Goal: Task Accomplishment & Management: Manage account settings

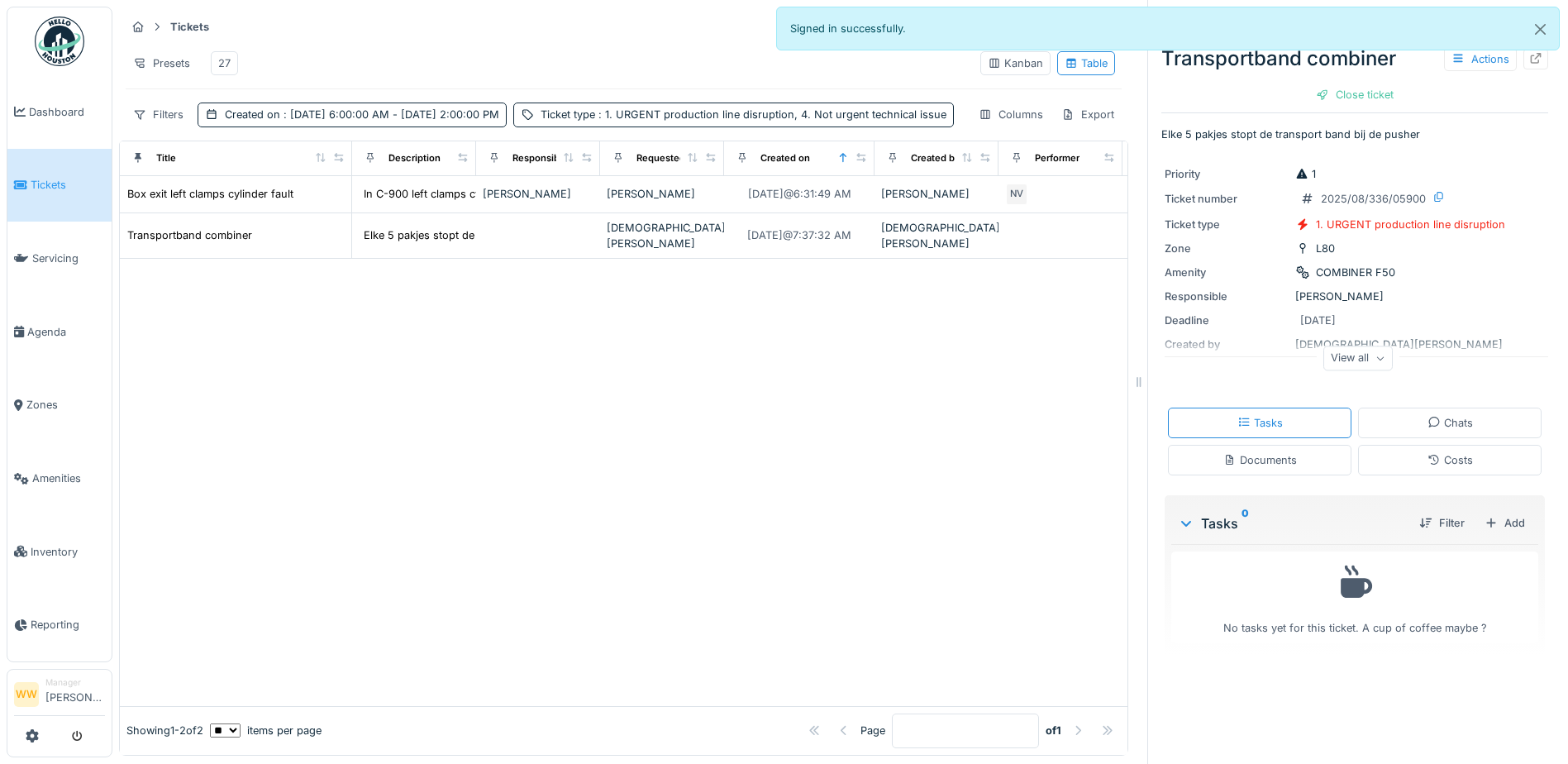
scroll to position [12, 0]
click at [690, 497] on div at bounding box center [624, 482] width 1007 height 447
click at [216, 51] on div "27" at bounding box center [224, 63] width 28 height 24
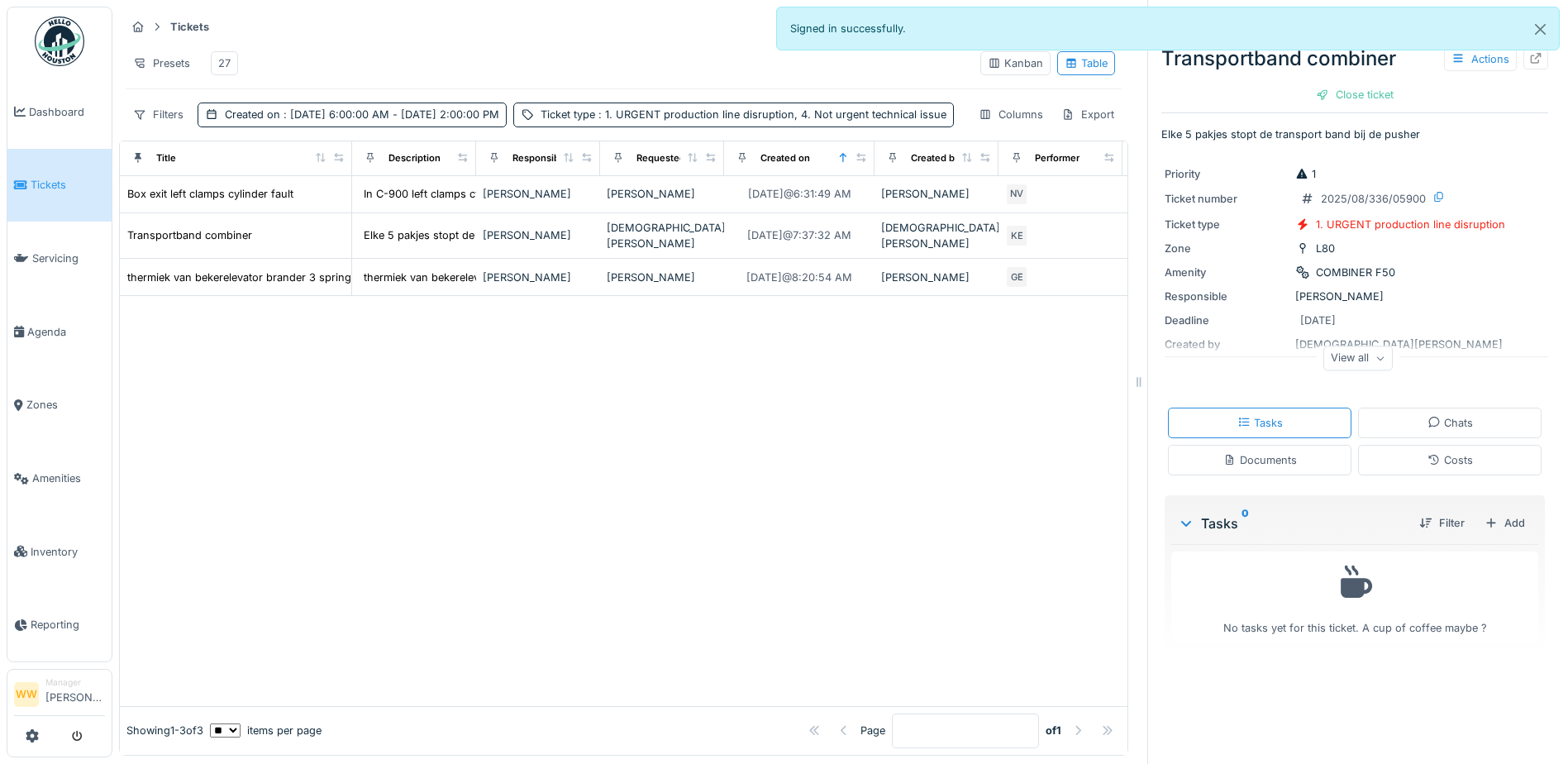
click at [413, 42] on hr at bounding box center [624, 42] width 996 height 1
click at [987, 63] on div "Kanban" at bounding box center [1015, 63] width 55 height 15
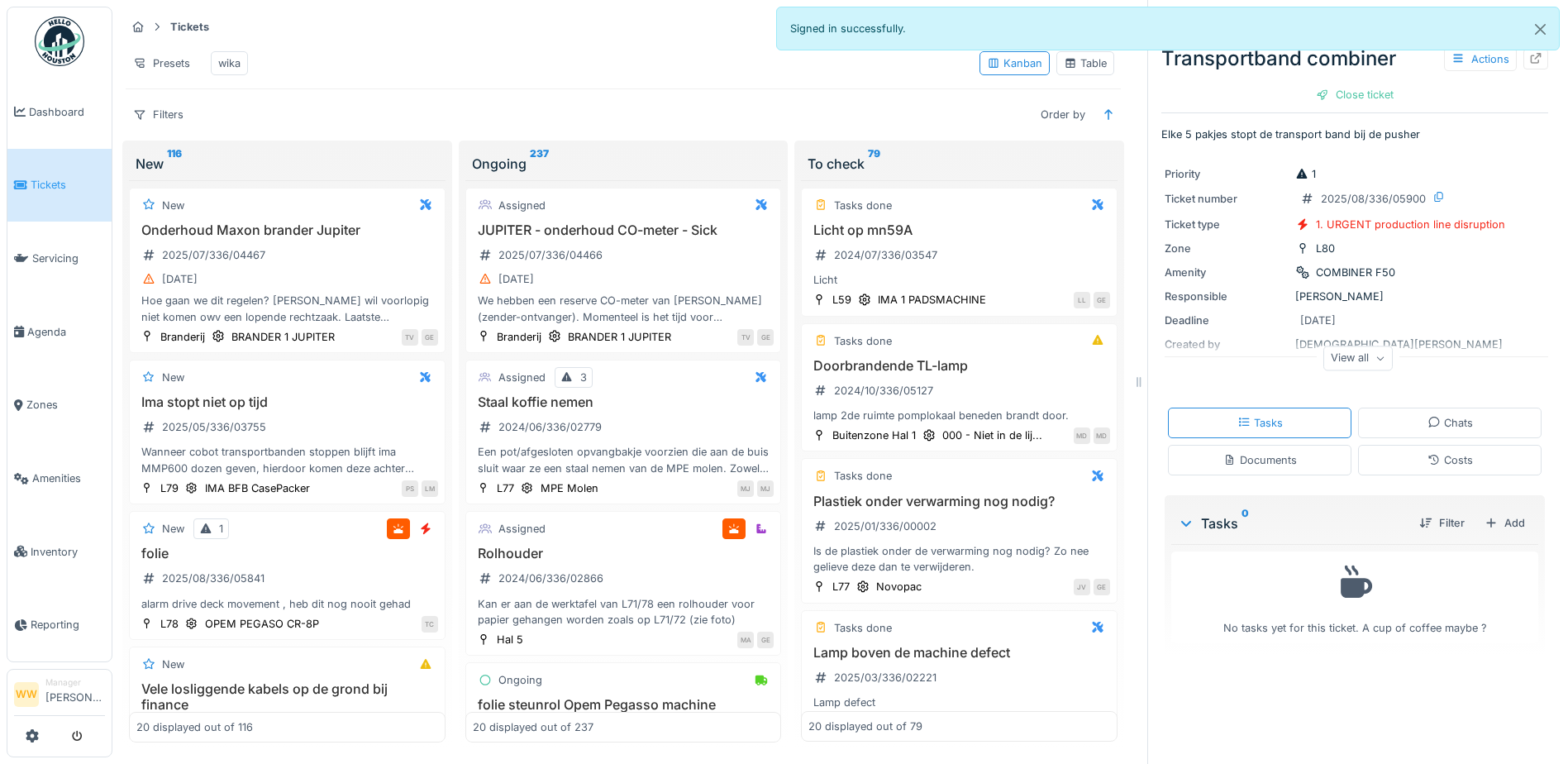
click at [218, 52] on div "wika" at bounding box center [228, 63] width 37 height 24
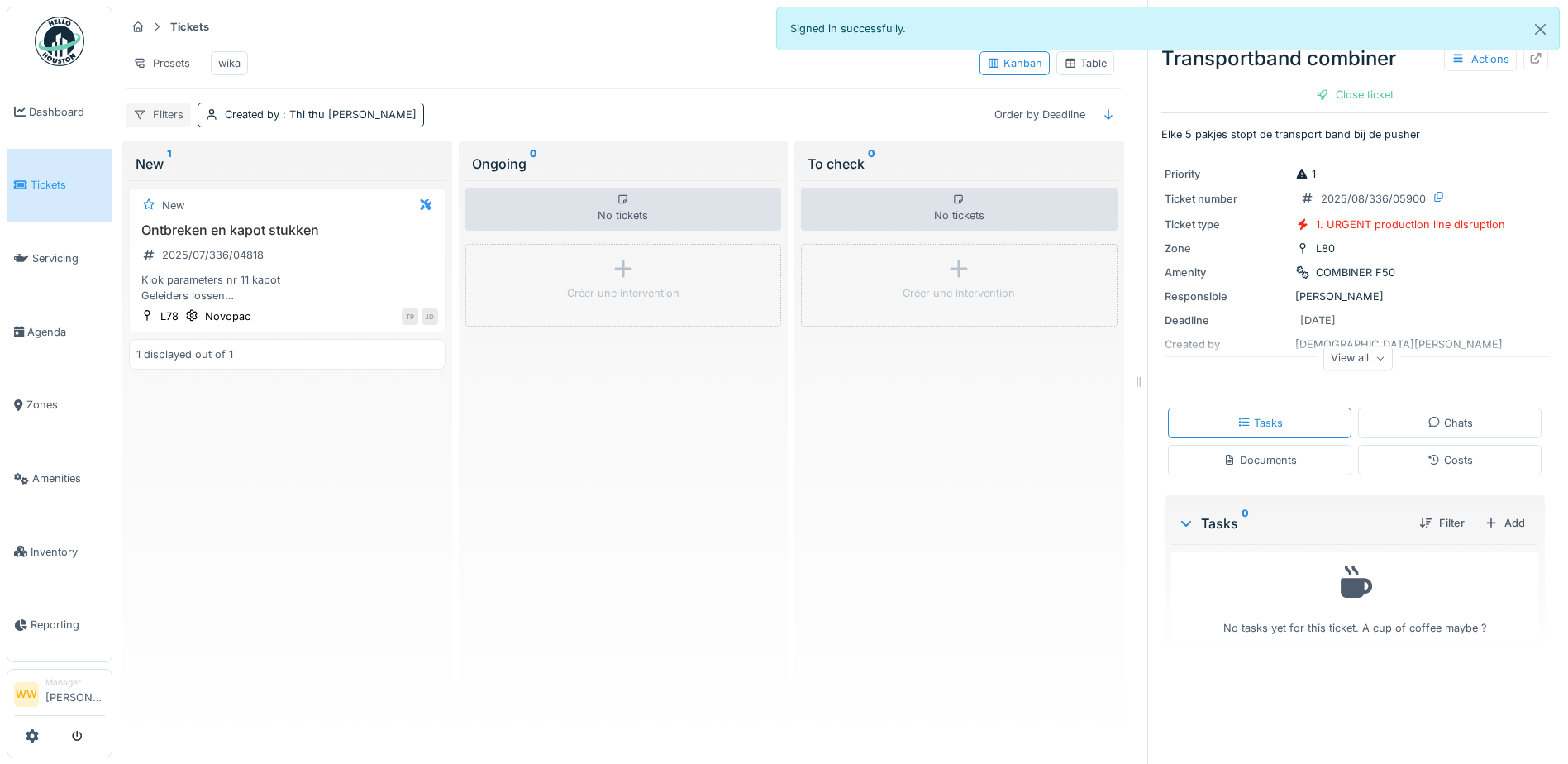
click at [165, 116] on div "Filters" at bounding box center [158, 114] width 66 height 24
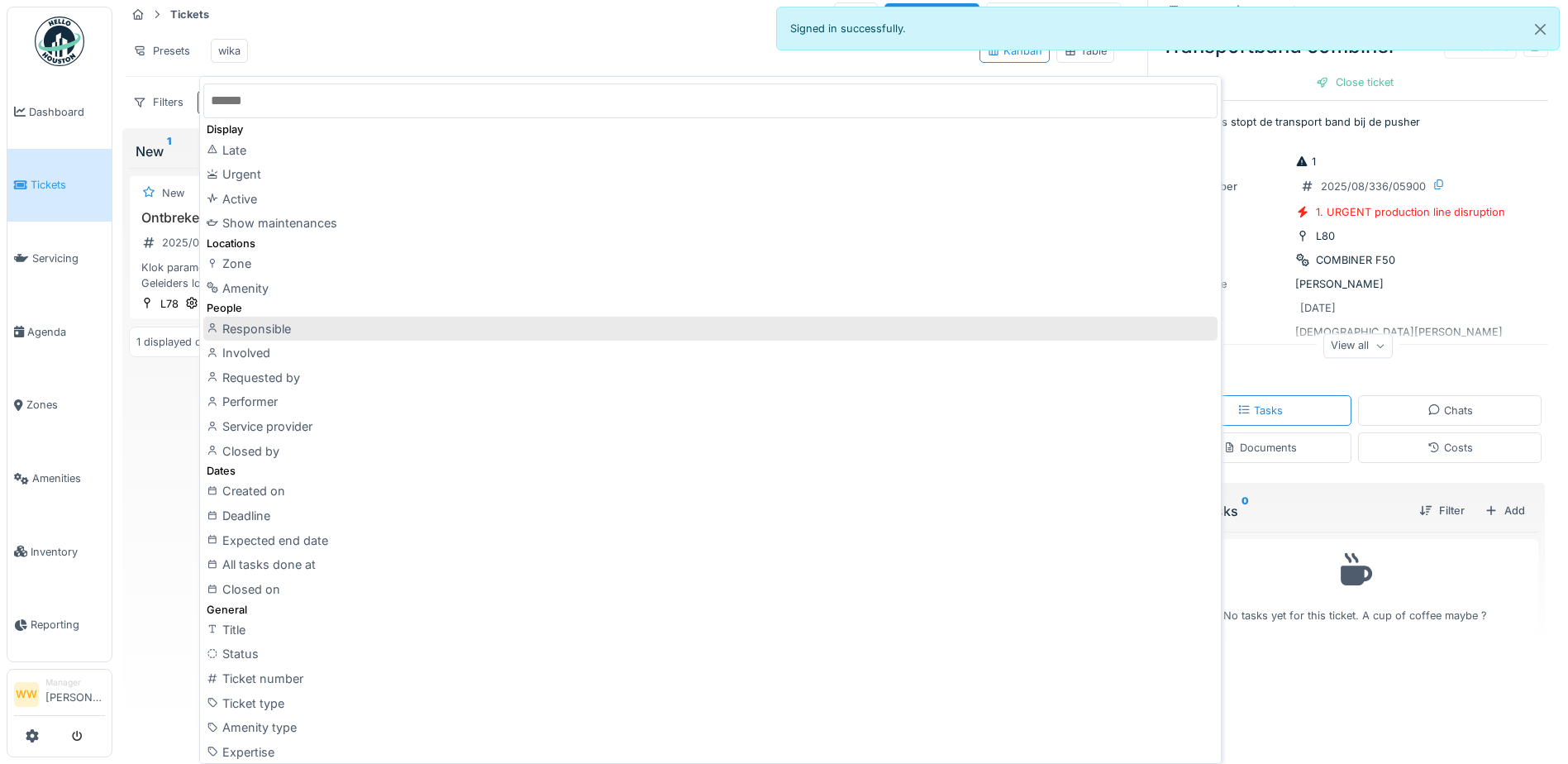
click at [283, 320] on div "Responsible" at bounding box center [710, 329] width 1014 height 25
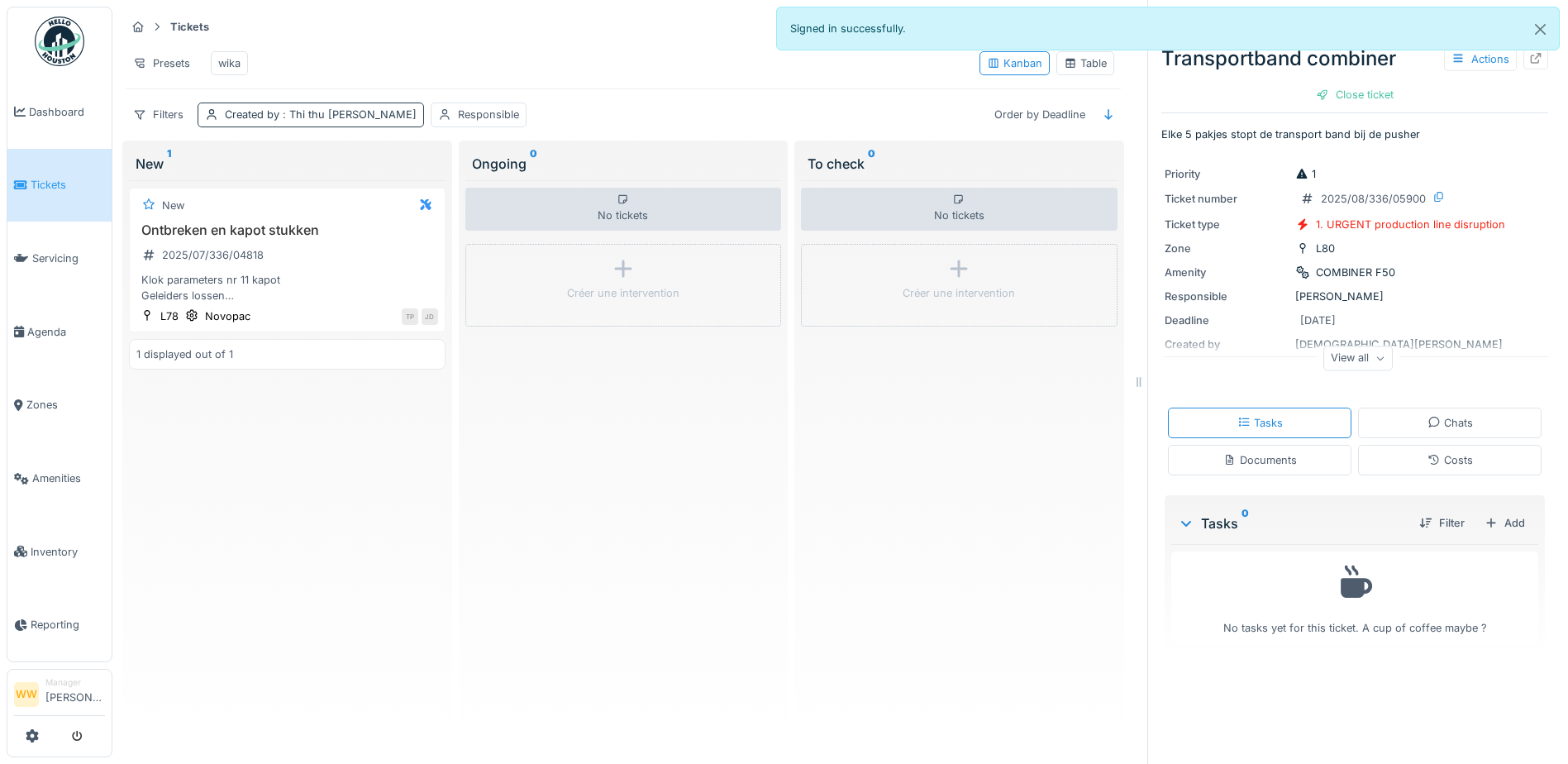
click at [354, 111] on span ": Thi thu hanh Phan" at bounding box center [347, 114] width 137 height 12
click at [335, 163] on div at bounding box center [342, 171] width 13 height 15
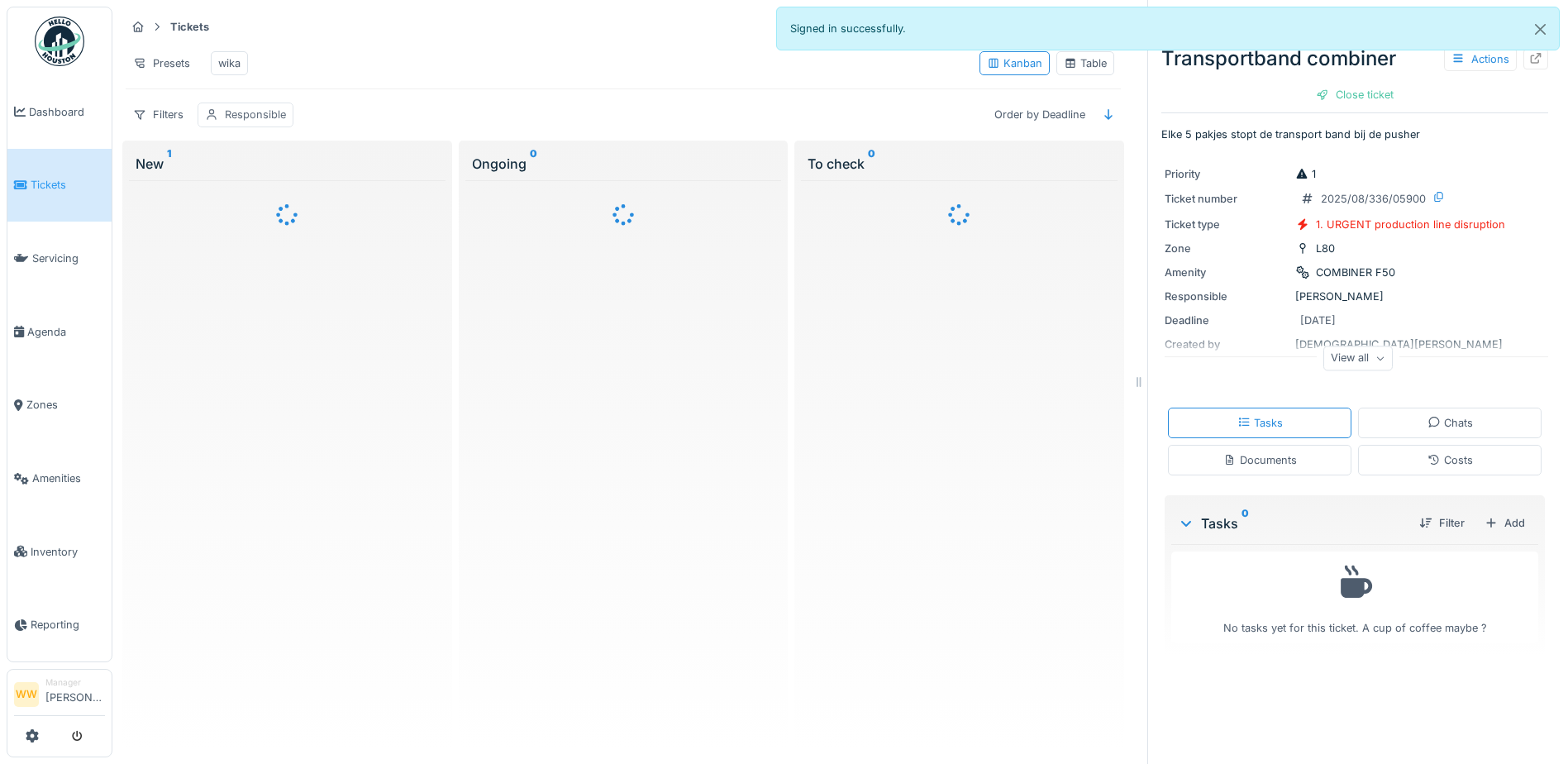
click at [256, 123] on div "Responsible" at bounding box center [245, 114] width 96 height 24
click at [270, 197] on div "Responsible" at bounding box center [257, 206] width 91 height 18
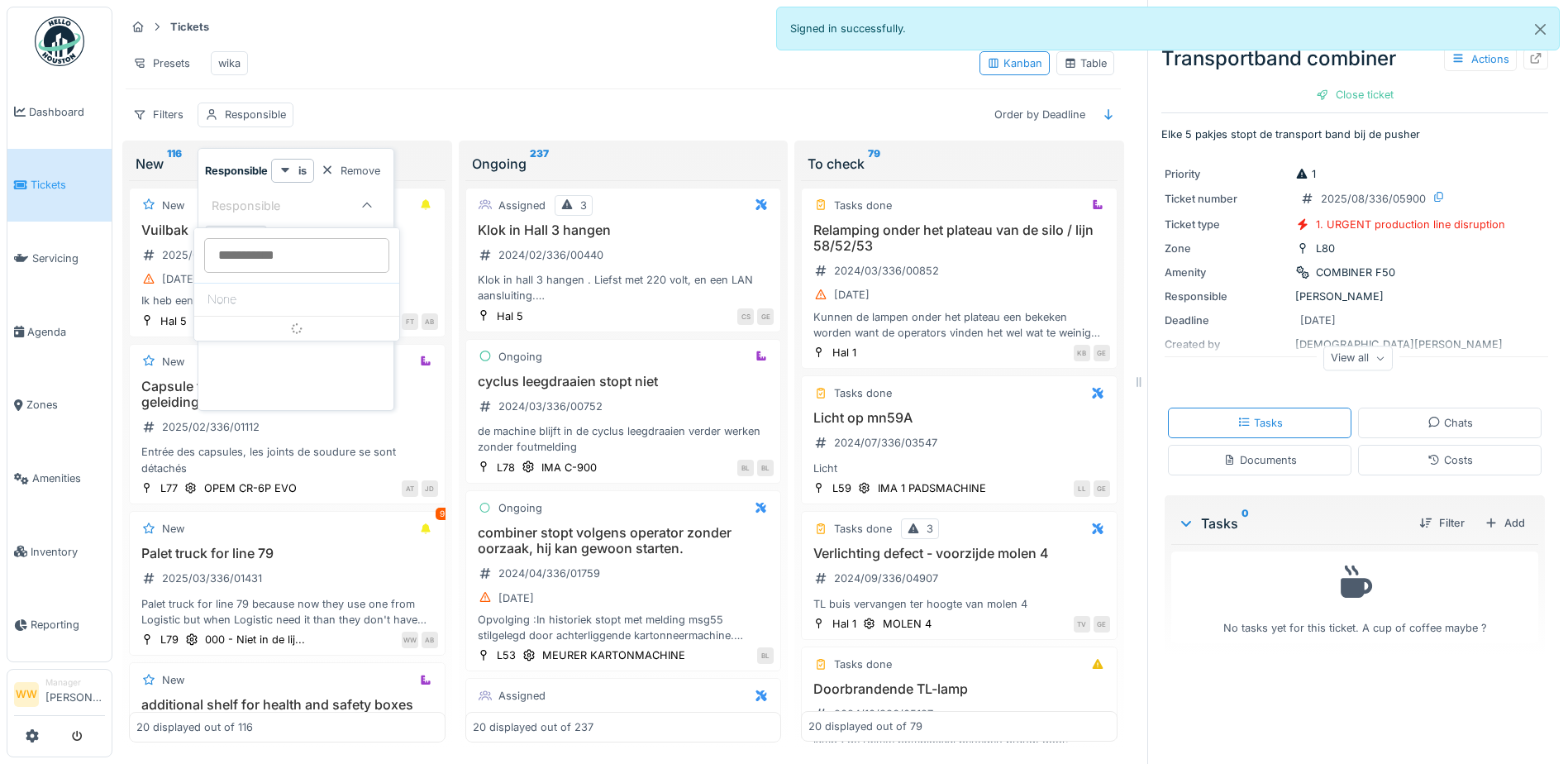
scroll to position [0, 0]
type input "***"
click at [278, 336] on span "[PERSON_NAME]" at bounding box center [256, 332] width 97 height 18
type input "****"
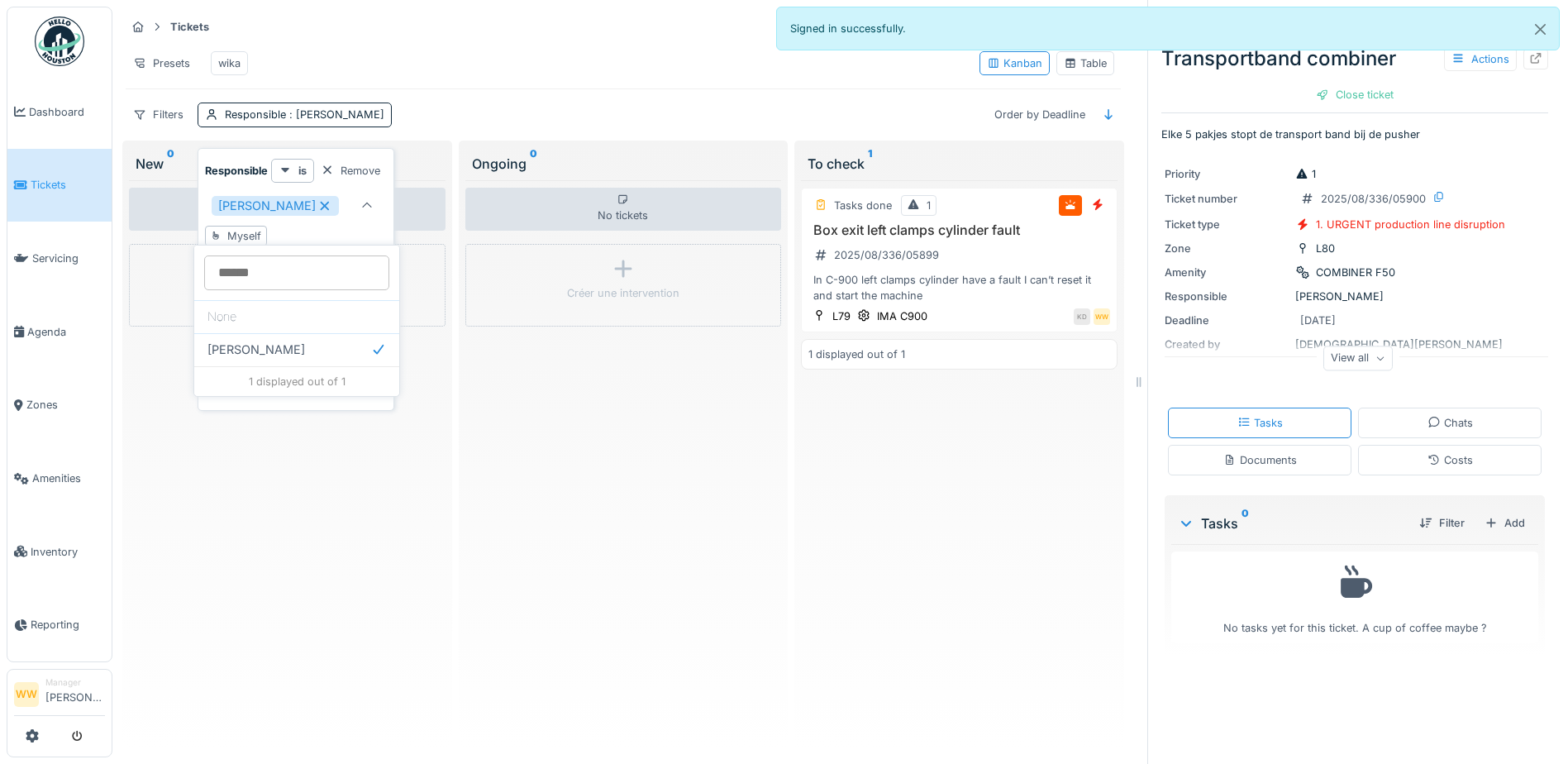
click at [463, 47] on div "Presets wika" at bounding box center [546, 63] width 841 height 37
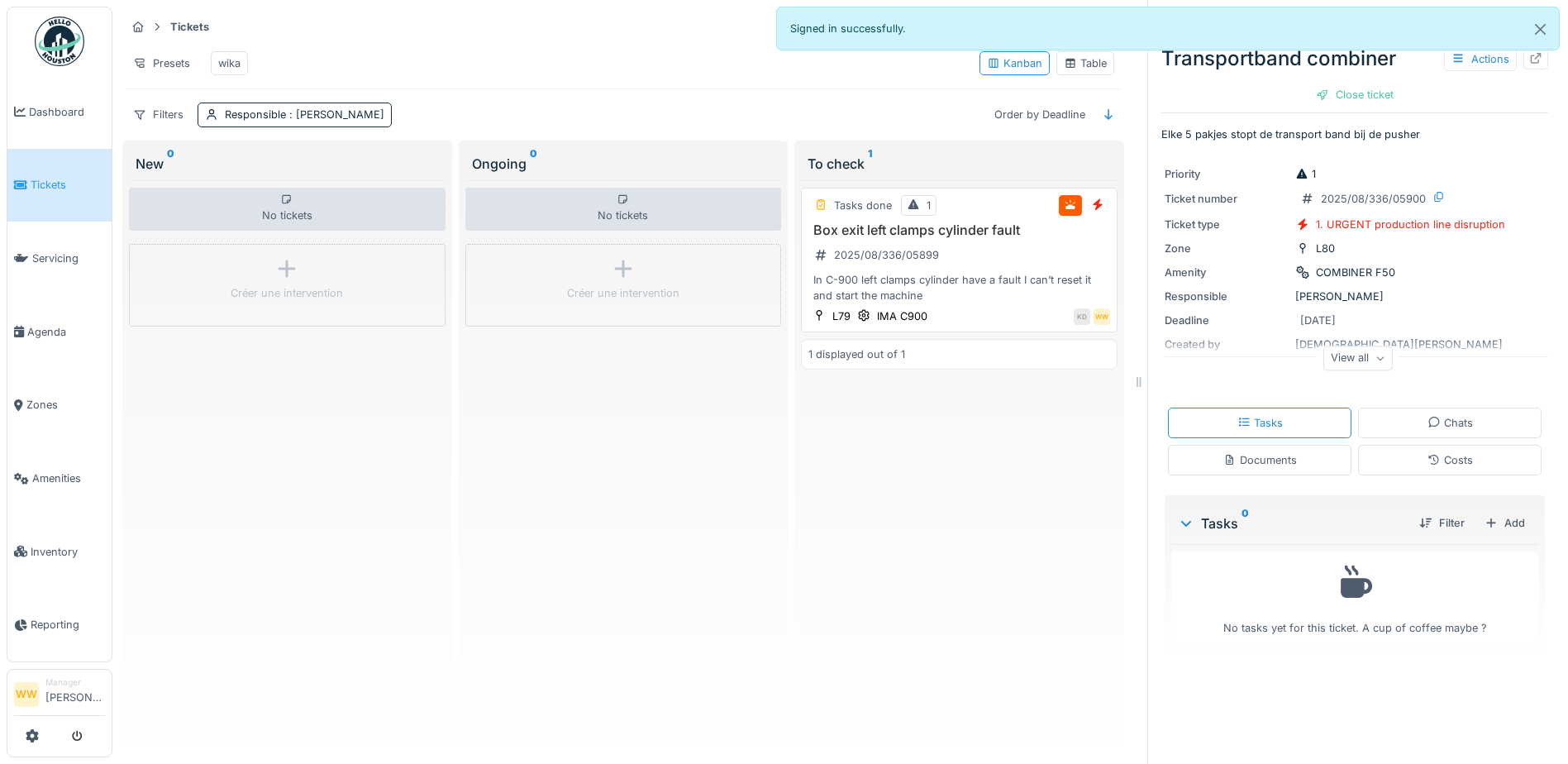
click at [1000, 298] on div "In C-900 left clamps cylinder have a fault I can’t reset it and start the machi…" at bounding box center [959, 288] width 302 height 31
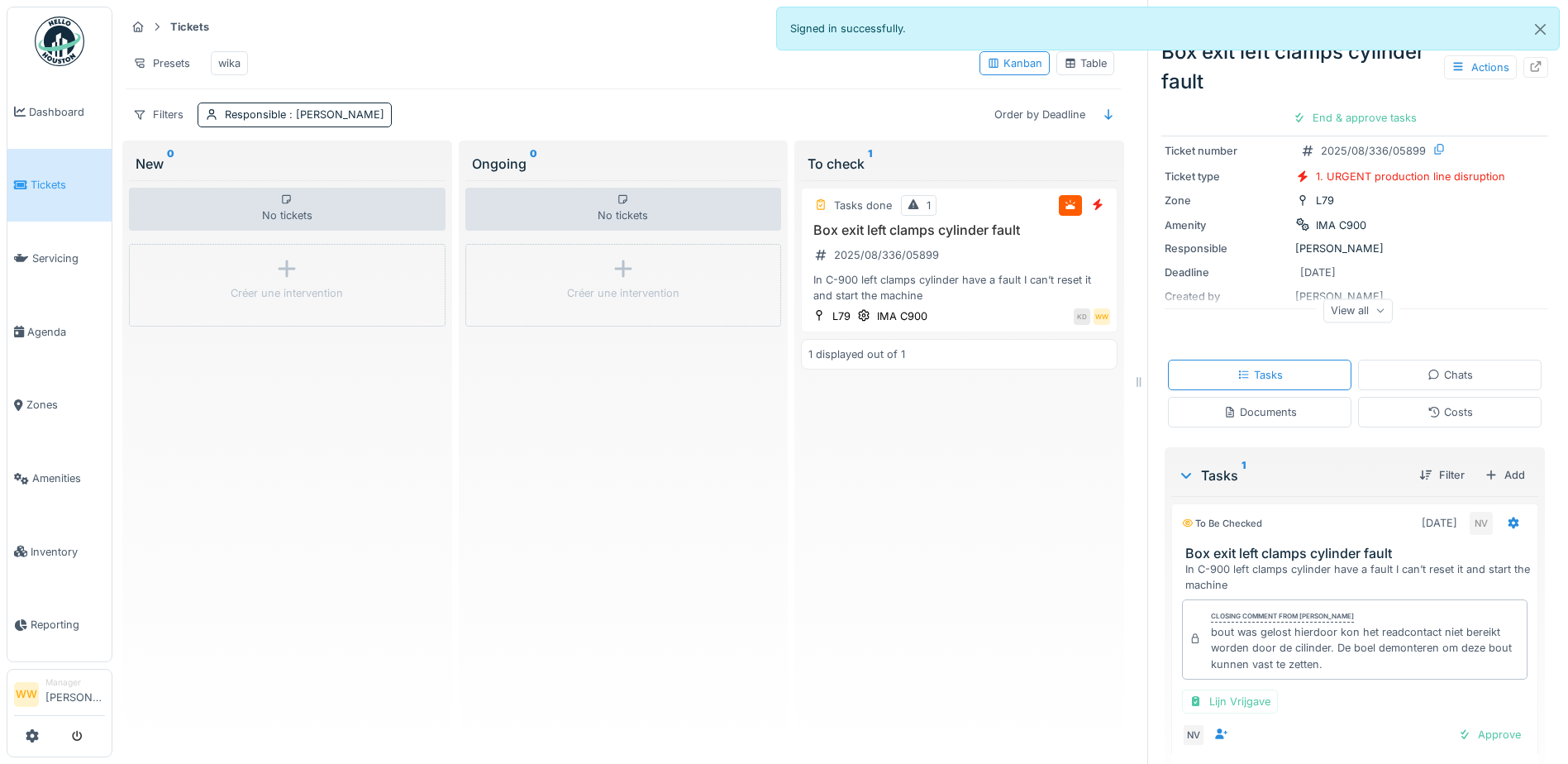
scroll to position [166, 0]
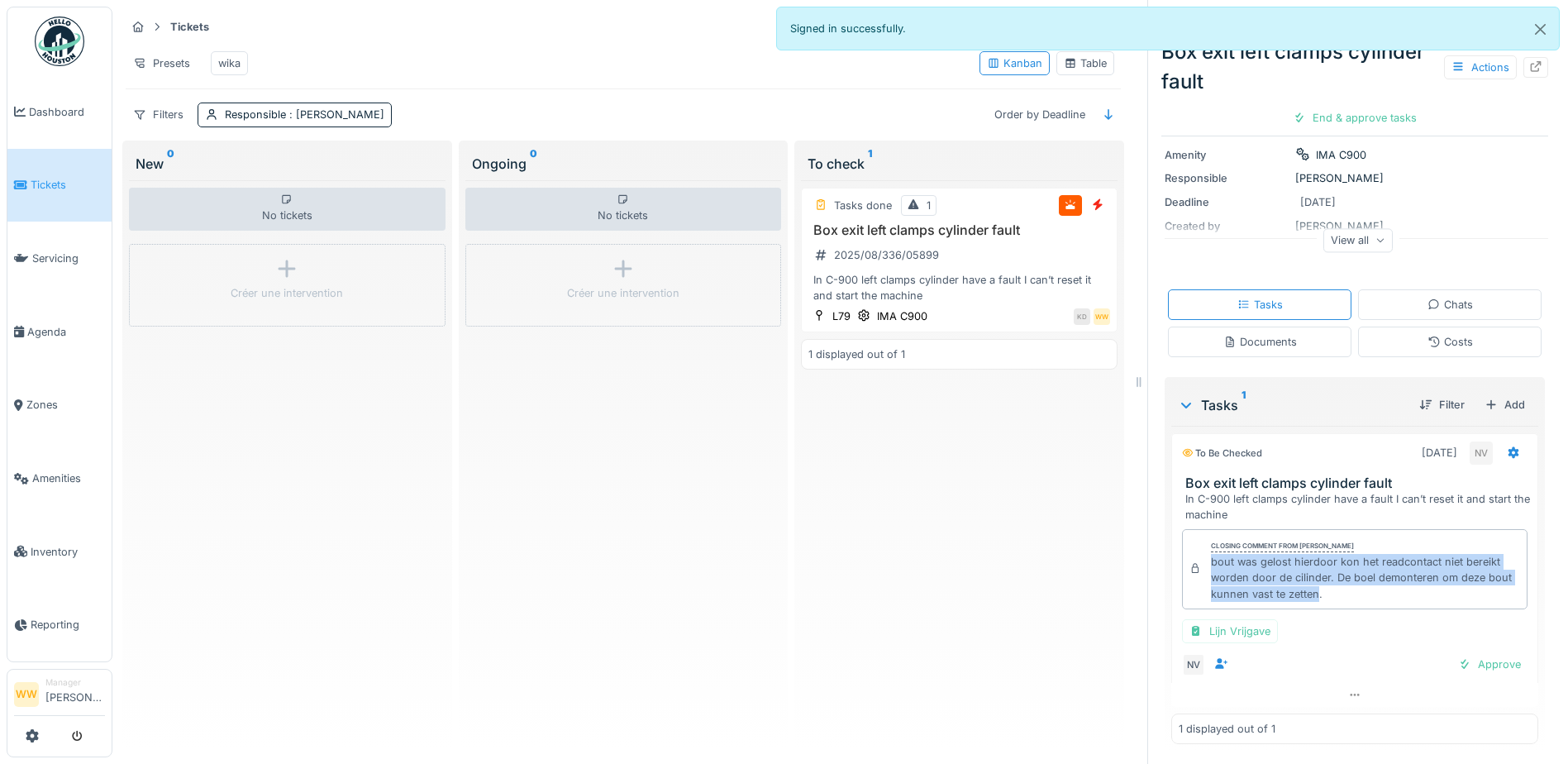
drag, startPoint x: 1262, startPoint y: 568, endPoint x: 1333, endPoint y: 593, distance: 75.3
click at [1333, 593] on div "Closing comment from Niko Verbelen bout was gelost hierdoor kon het readcontact…" at bounding box center [1354, 570] width 346 height 80
copy div "bout was gelost hierdoor kon het readcontact niet bereikt worden door de cilind…"
click at [1333, 123] on div "End & approve tasks" at bounding box center [1355, 117] width 137 height 22
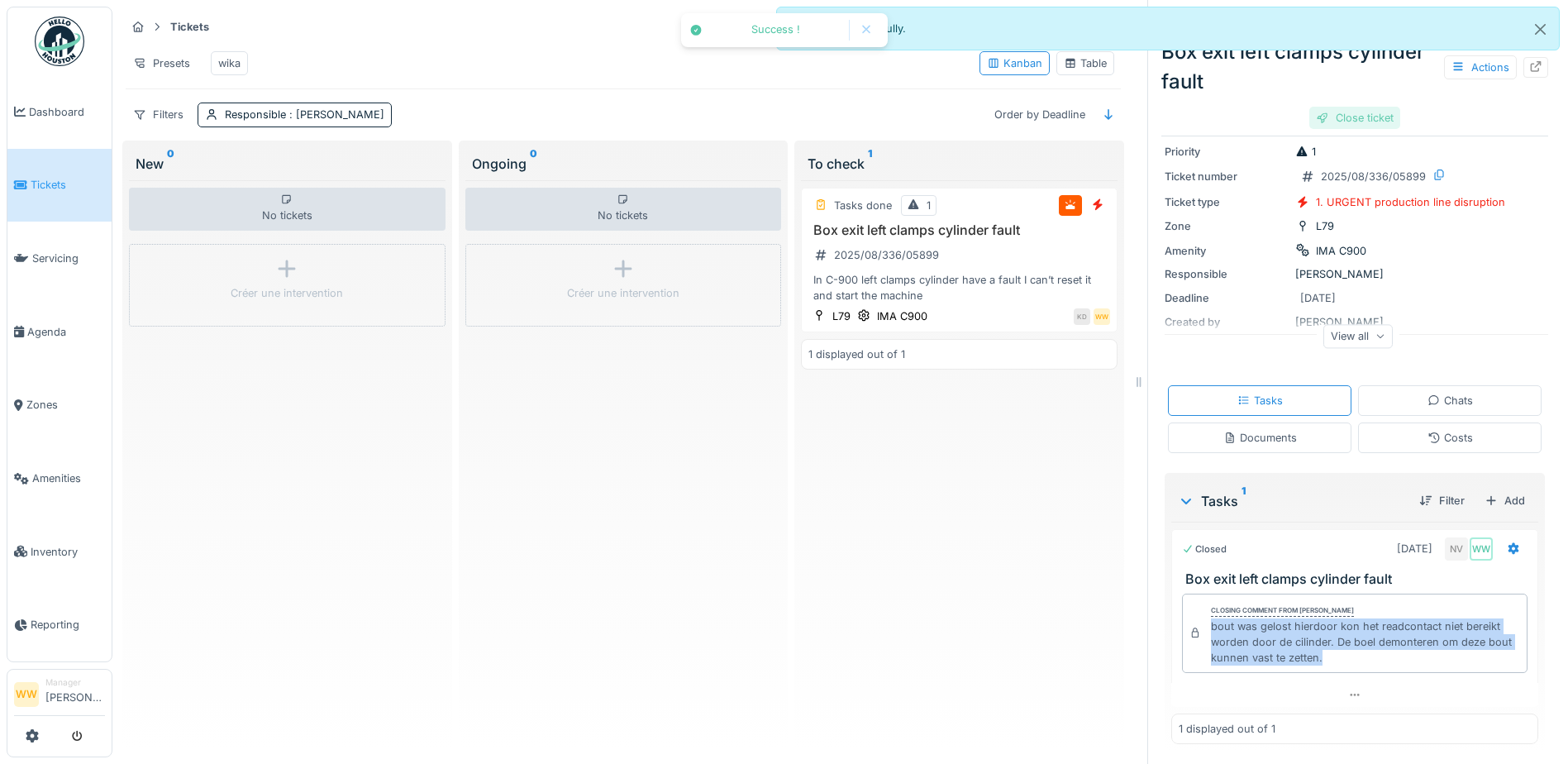
click at [1340, 116] on div "Close ticket" at bounding box center [1354, 117] width 90 height 22
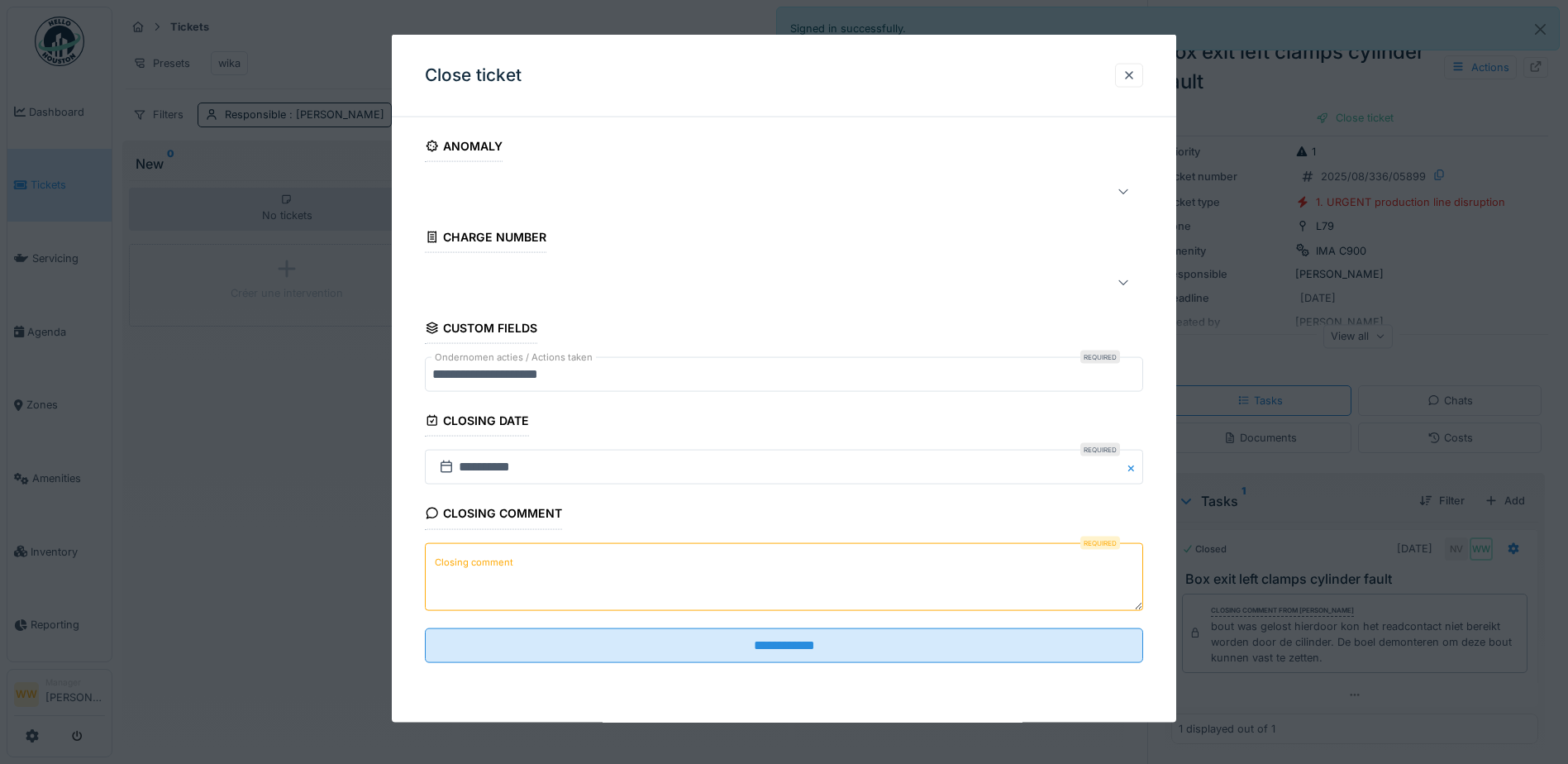
click at [531, 562] on textarea "Closing comment" at bounding box center [784, 575] width 718 height 68
paste textarea "**********"
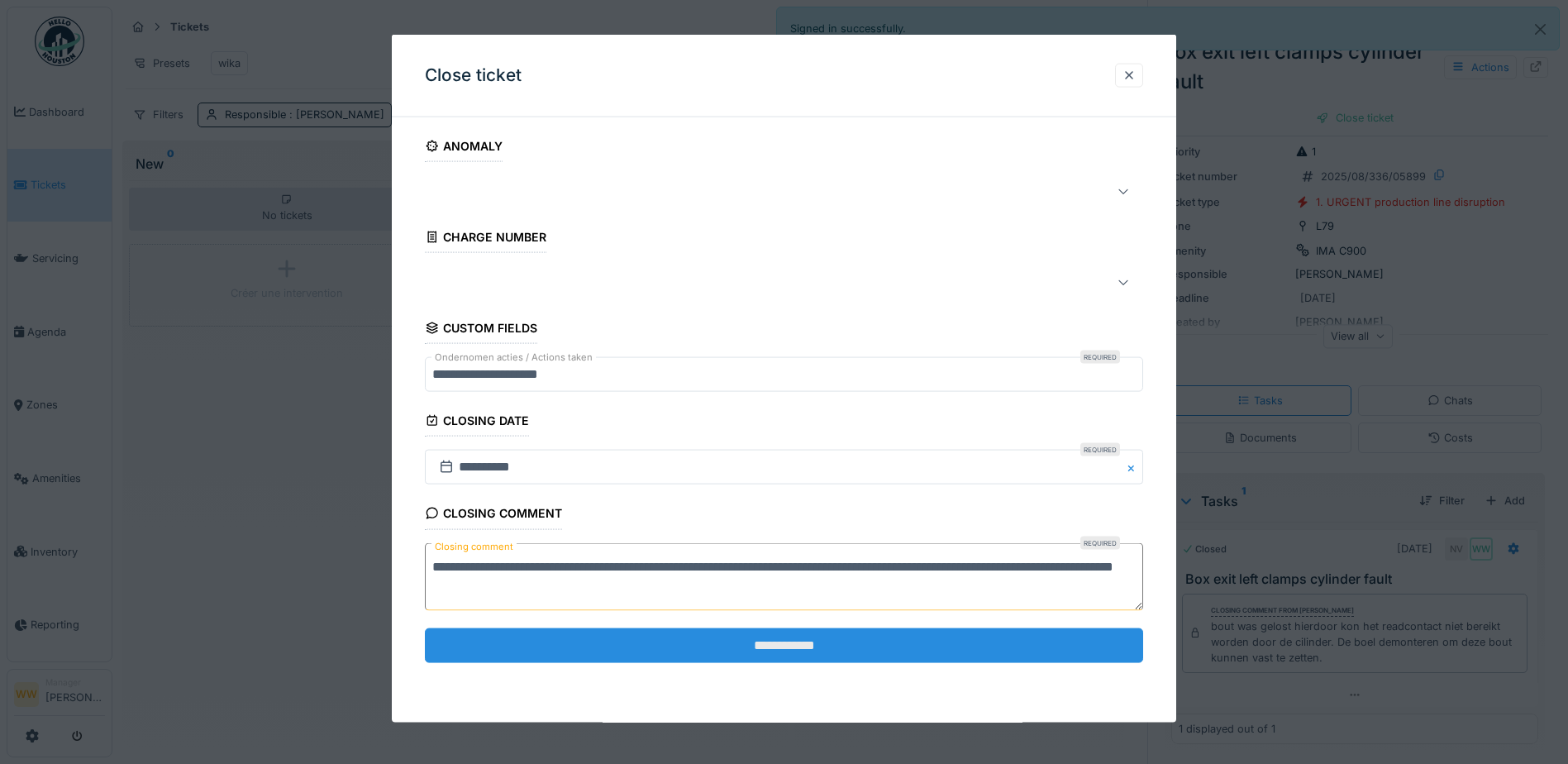
type textarea "**********"
click at [655, 643] on input "**********" at bounding box center [784, 645] width 718 height 34
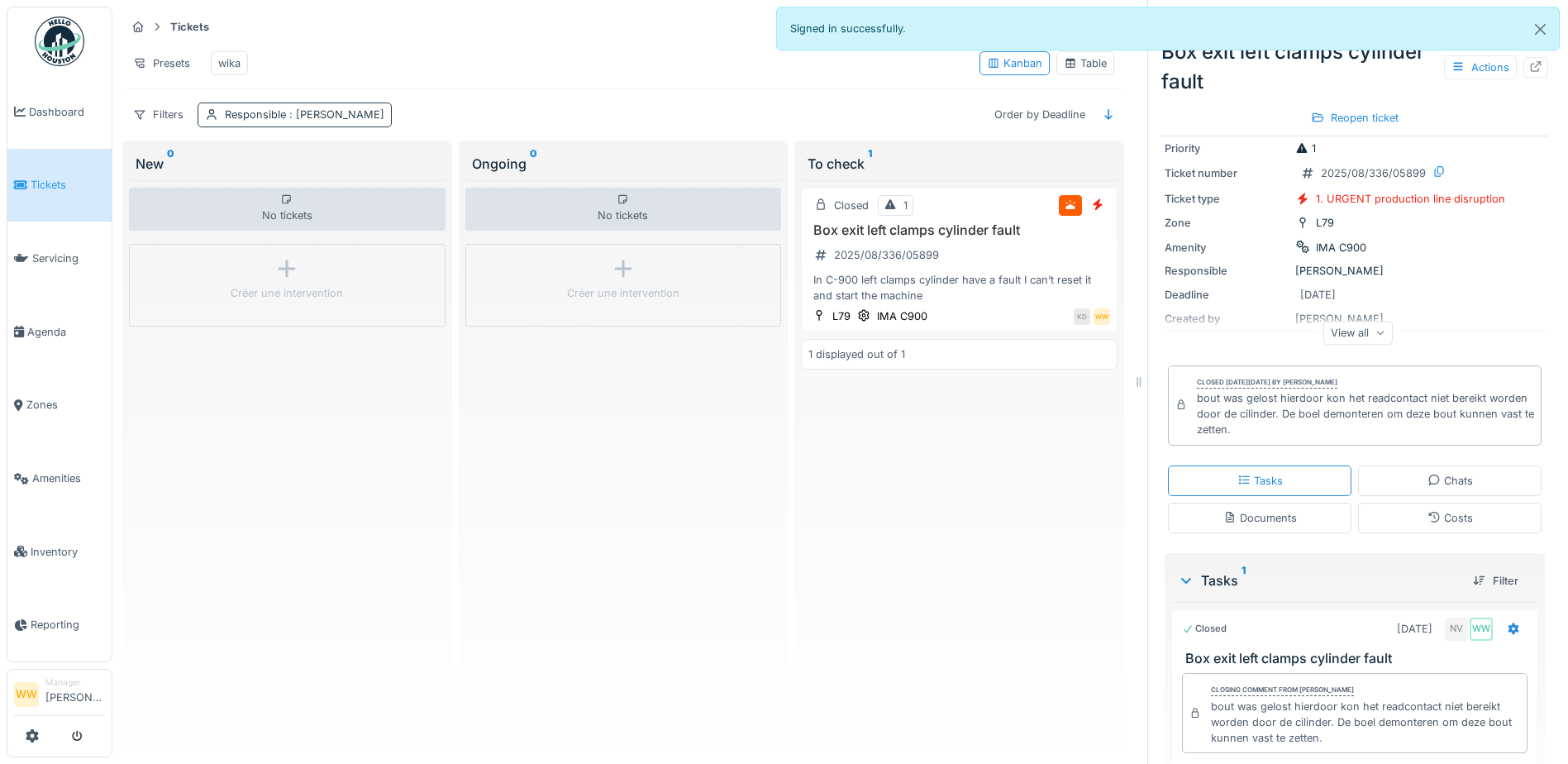
click at [268, 122] on div "Responsible : [PERSON_NAME]" at bounding box center [305, 114] width 160 height 15
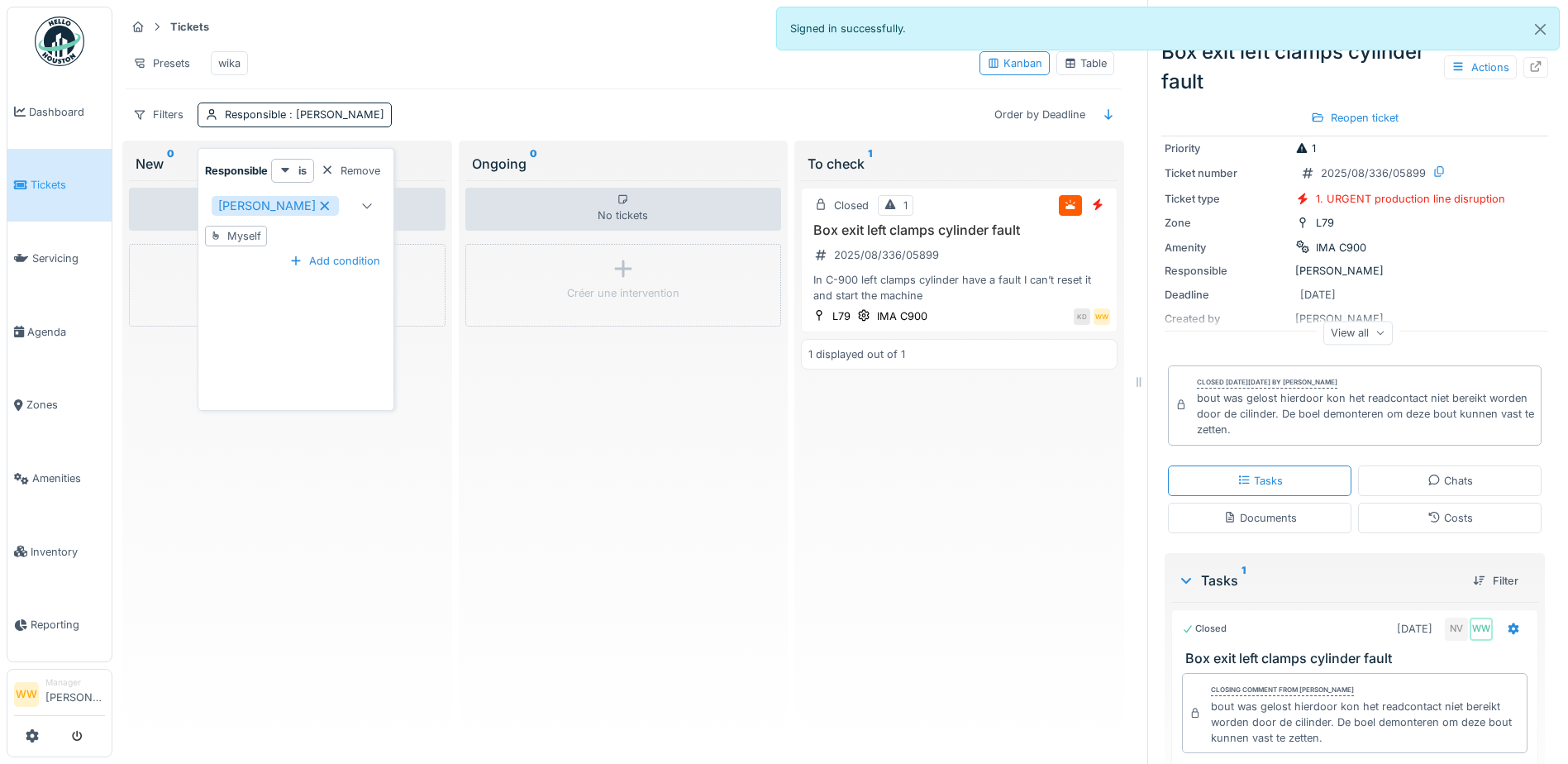
click at [442, 60] on div "Presets wika" at bounding box center [546, 63] width 841 height 37
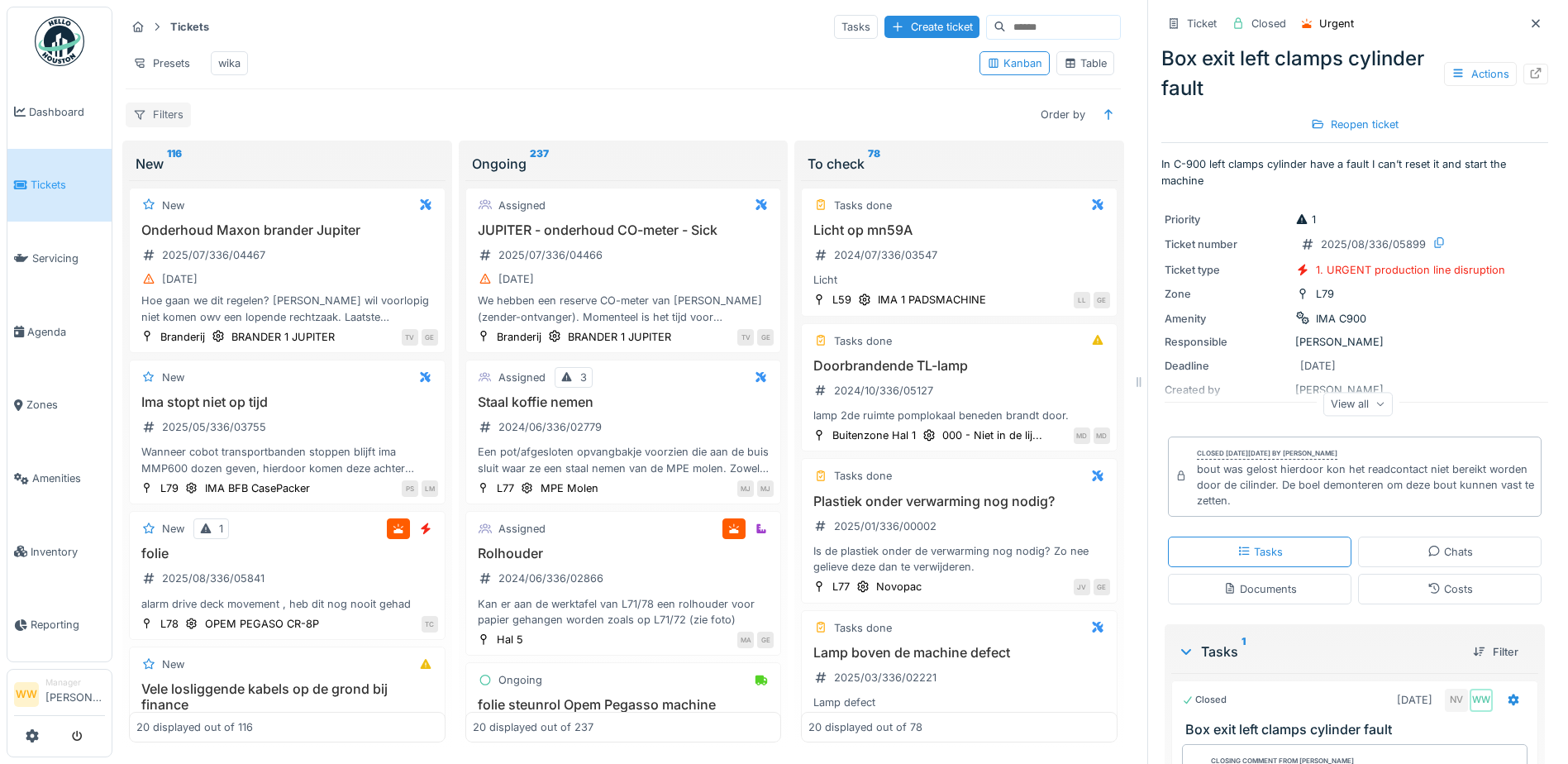
click at [148, 127] on div "Filters" at bounding box center [158, 114] width 66 height 24
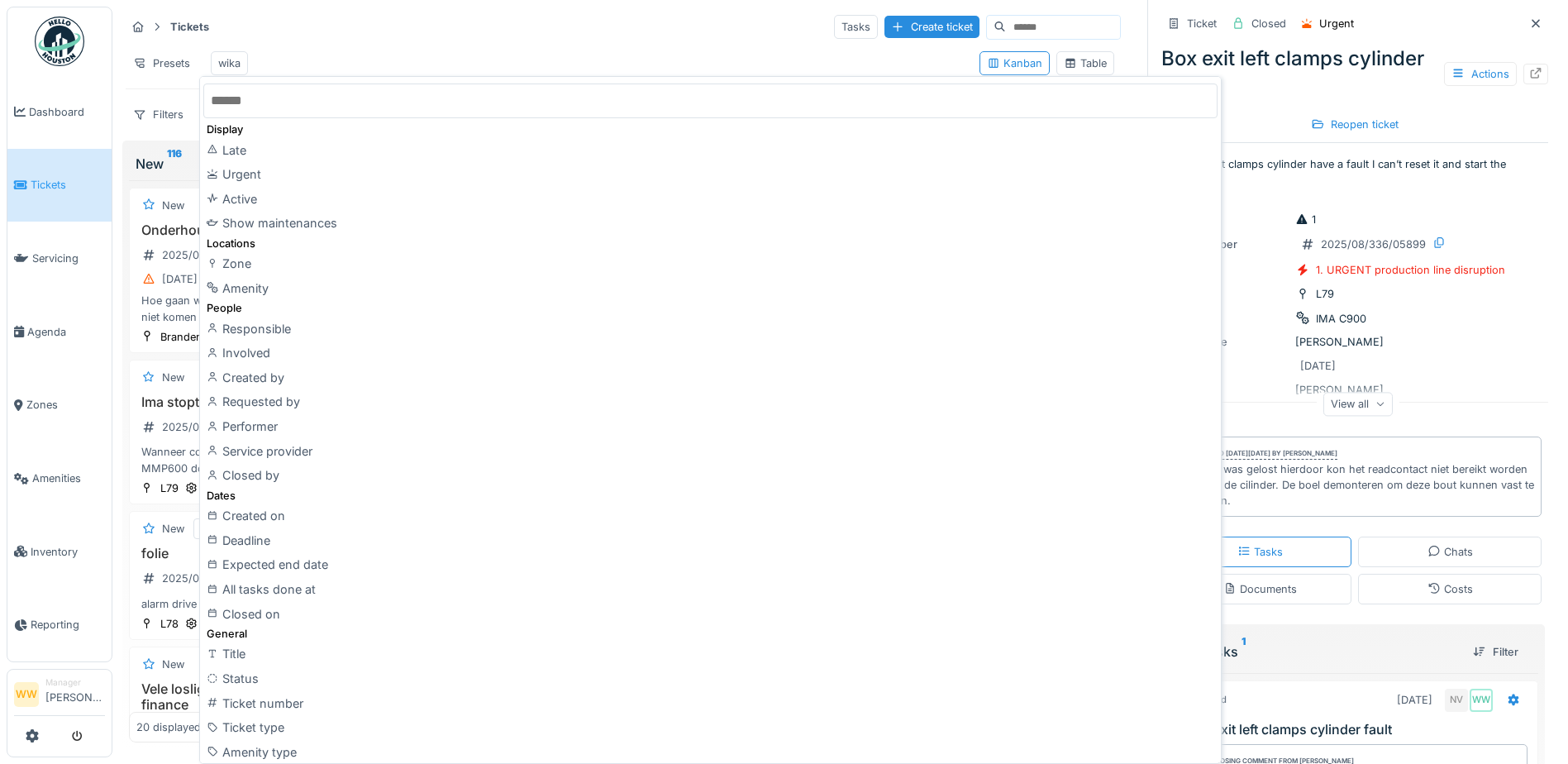
drag, startPoint x: 274, startPoint y: 331, endPoint x: 266, endPoint y: 284, distance: 47.7
click at [274, 322] on div "Responsible" at bounding box center [710, 329] width 1014 height 25
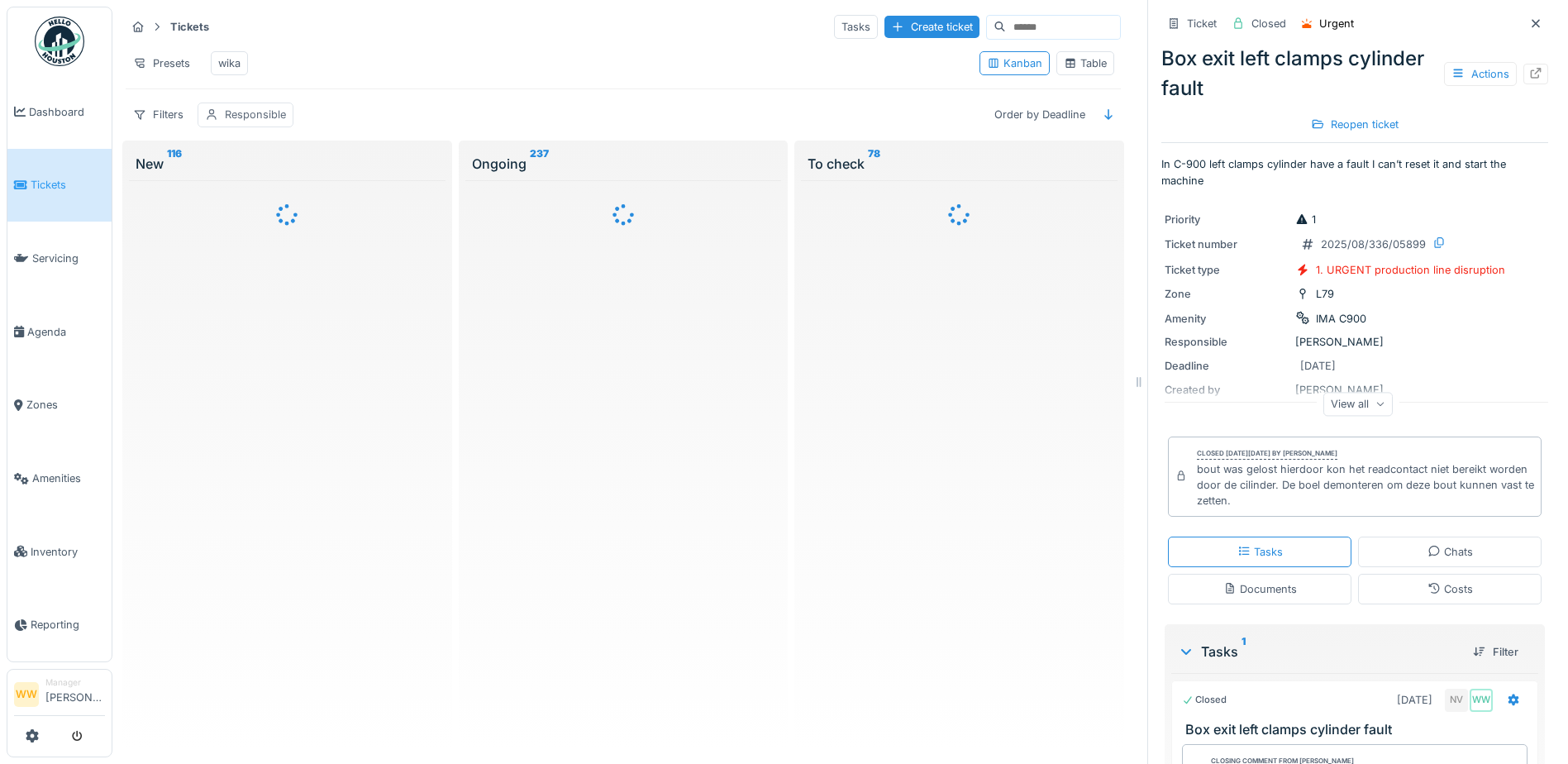
click at [269, 122] on div "Responsible" at bounding box center [255, 114] width 61 height 15
click at [296, 165] on div "is" at bounding box center [292, 171] width 43 height 24
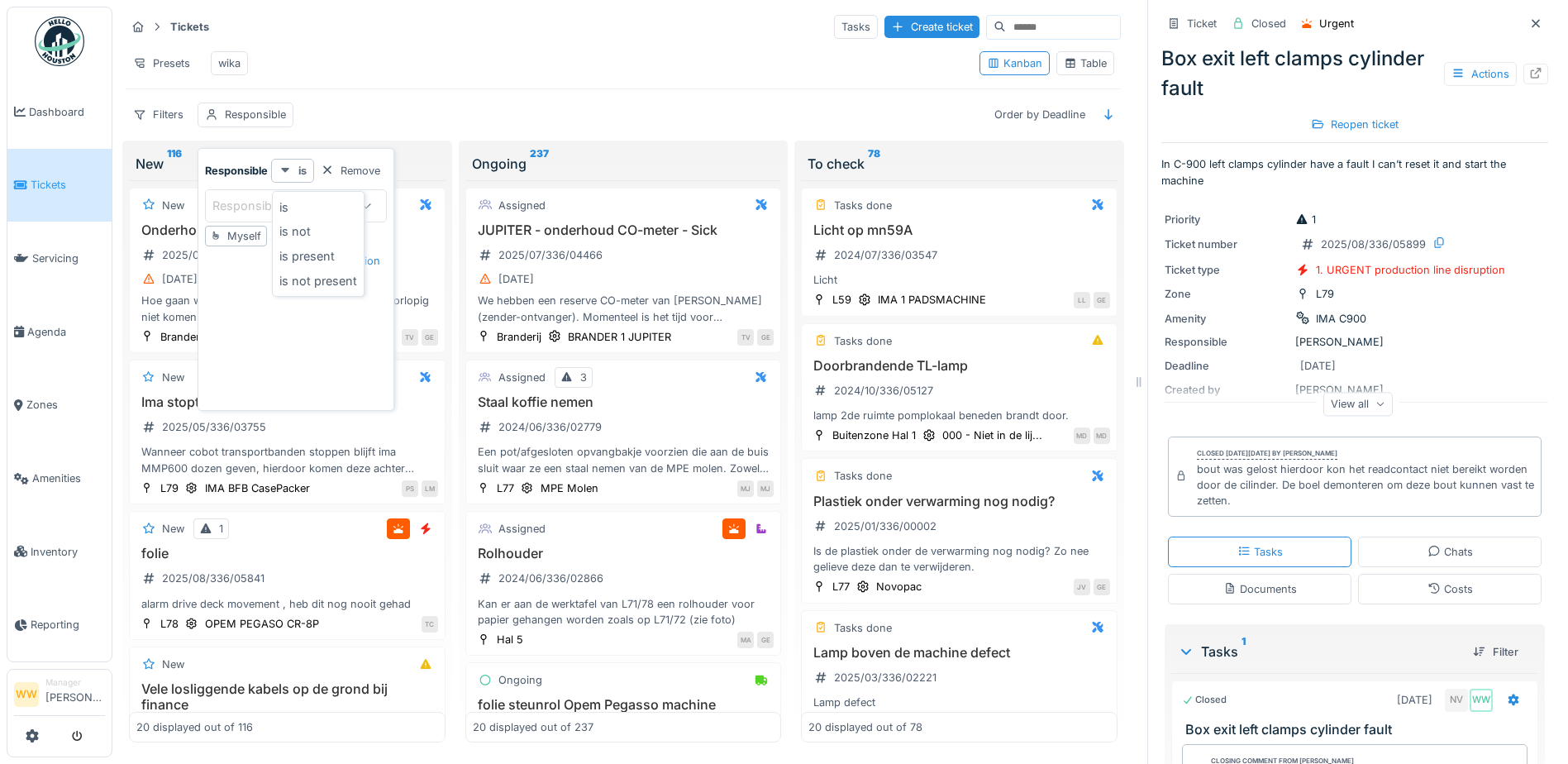
click at [281, 167] on icon at bounding box center [286, 170] width 13 height 10
click at [252, 204] on div "Responsible" at bounding box center [258, 206] width 91 height 18
type input "***"
click at [268, 323] on div "[PERSON_NAME]" at bounding box center [296, 332] width 205 height 33
type input "****"
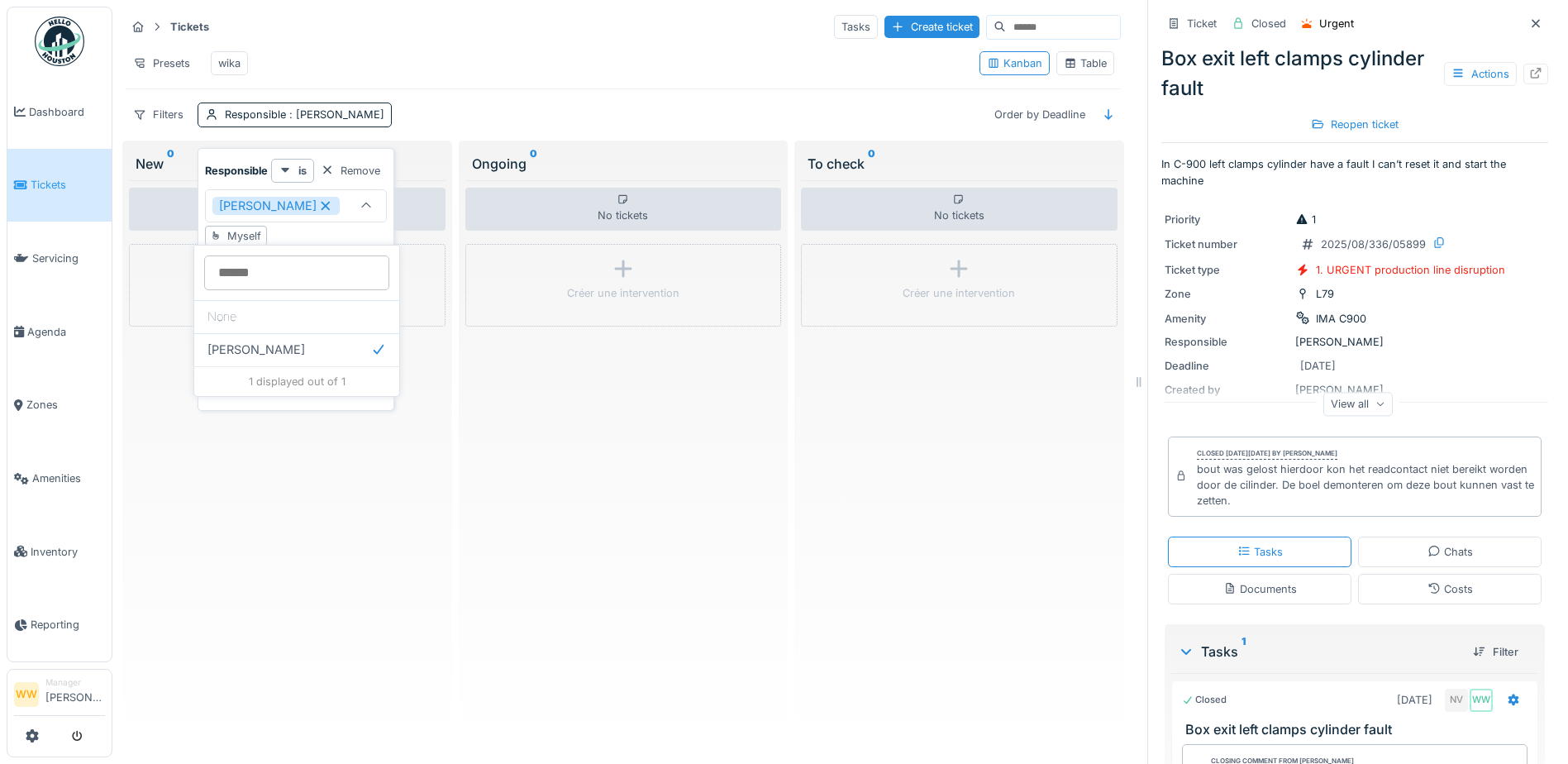
click at [411, 72] on div "Presets wika" at bounding box center [546, 63] width 841 height 37
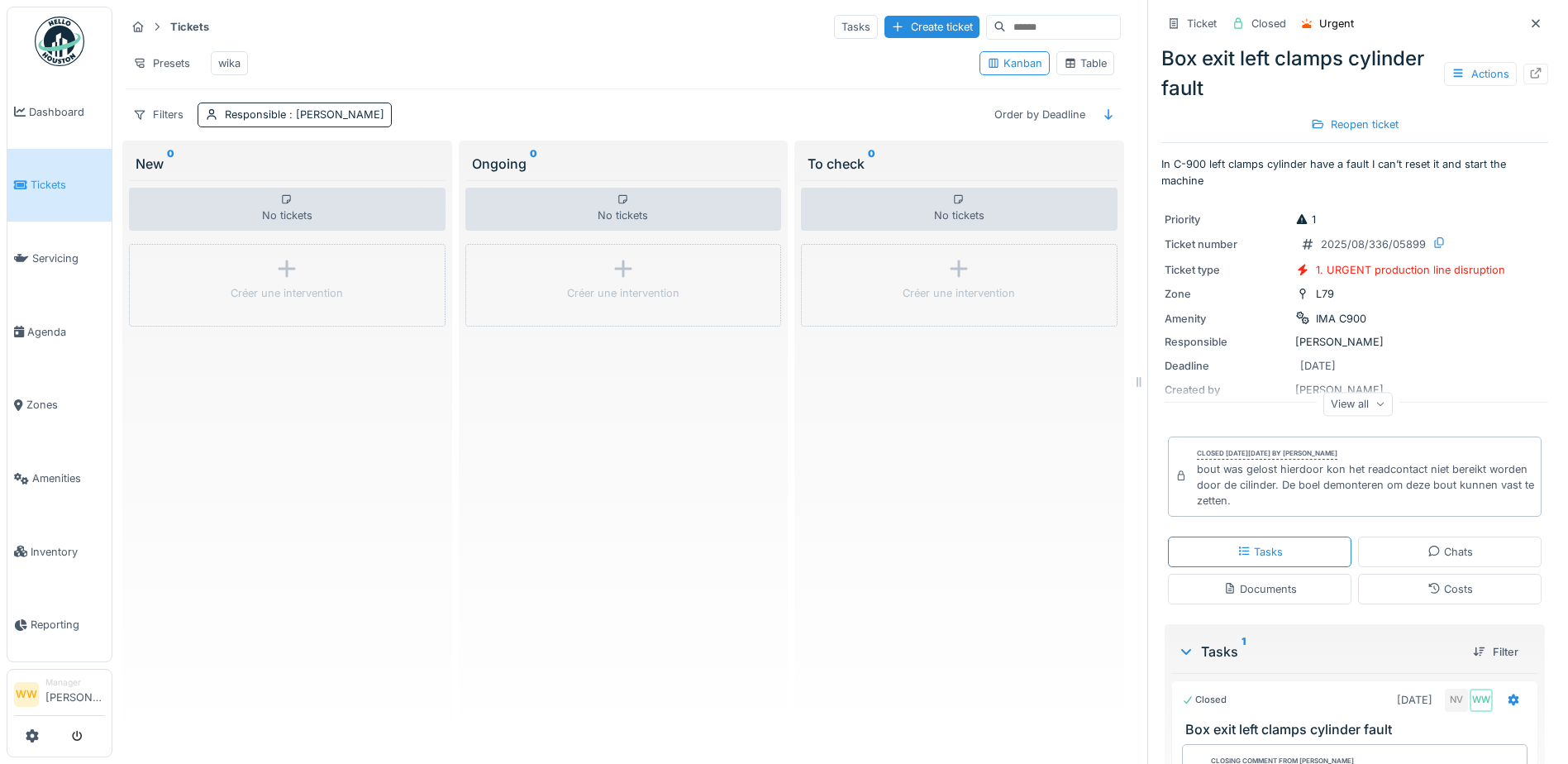
drag, startPoint x: 1514, startPoint y: 21, endPoint x: 1499, endPoint y: 20, distance: 15.0
click at [1529, 21] on icon at bounding box center [1536, 23] width 13 height 10
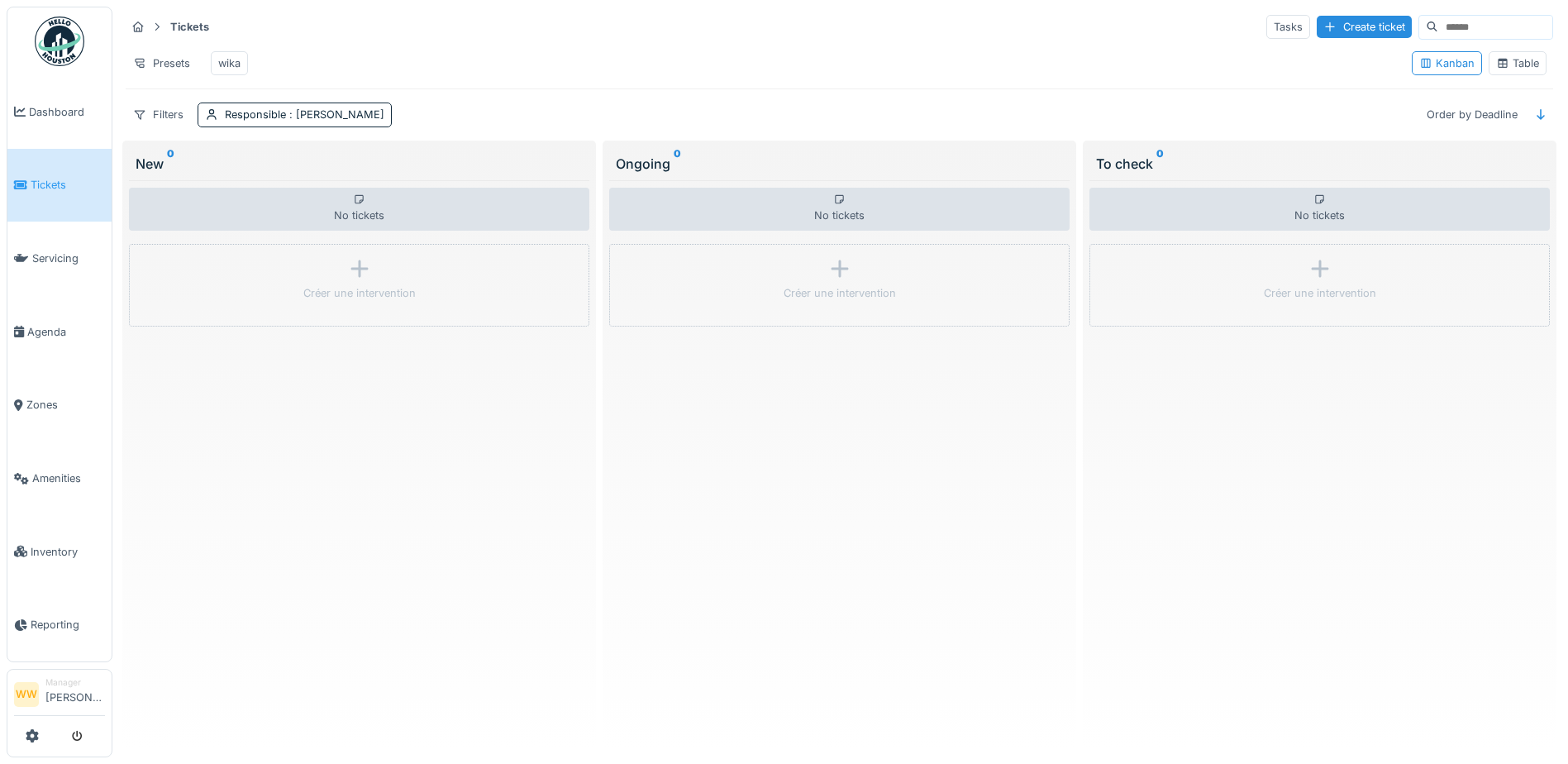
click at [1518, 71] on div "Table" at bounding box center [1517, 63] width 43 height 15
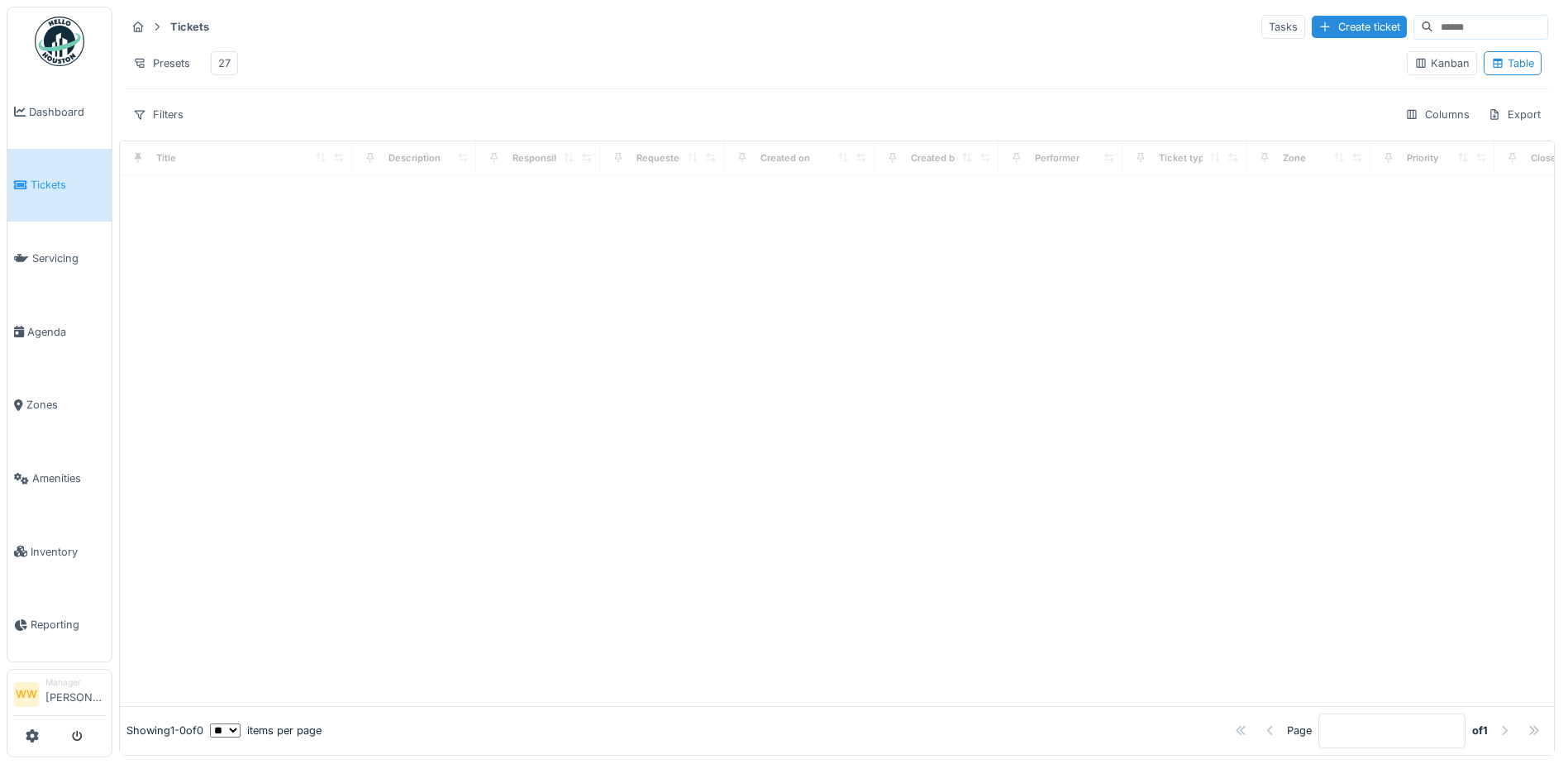
click at [226, 66] on div "27" at bounding box center [224, 63] width 12 height 15
